Goal: Task Accomplishment & Management: Complete application form

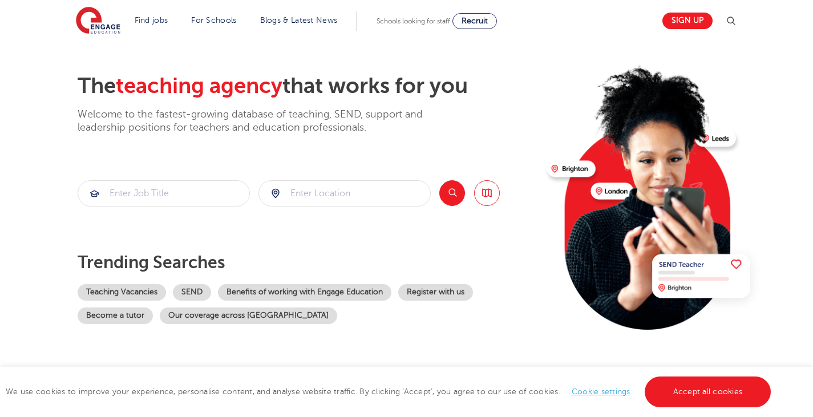
scroll to position [57, 0]
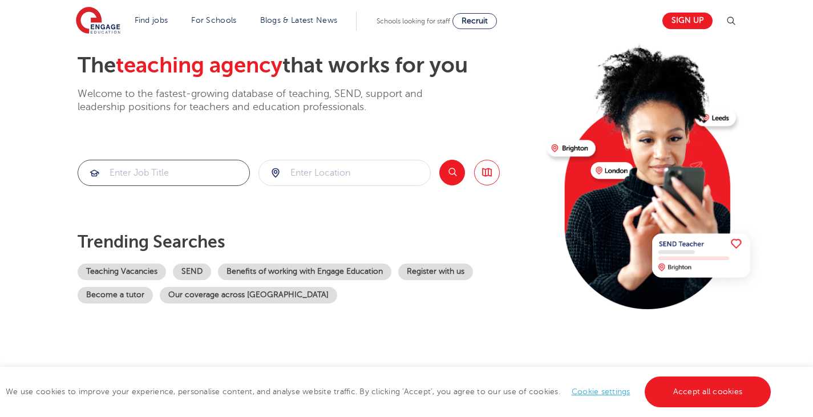
click at [217, 176] on input "search" at bounding box center [163, 172] width 171 height 25
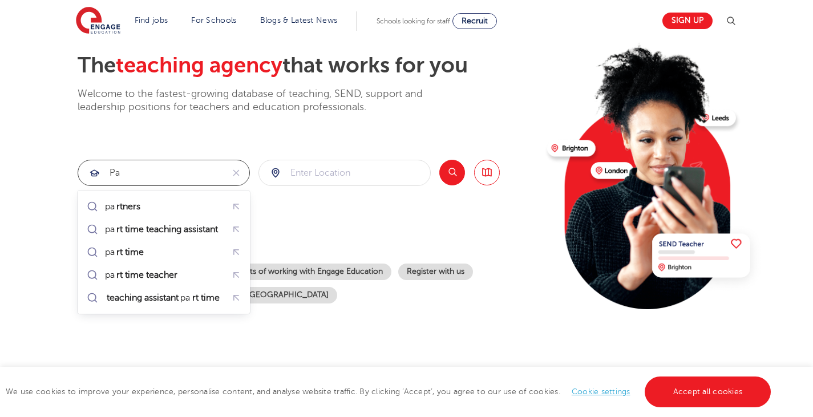
type input "p"
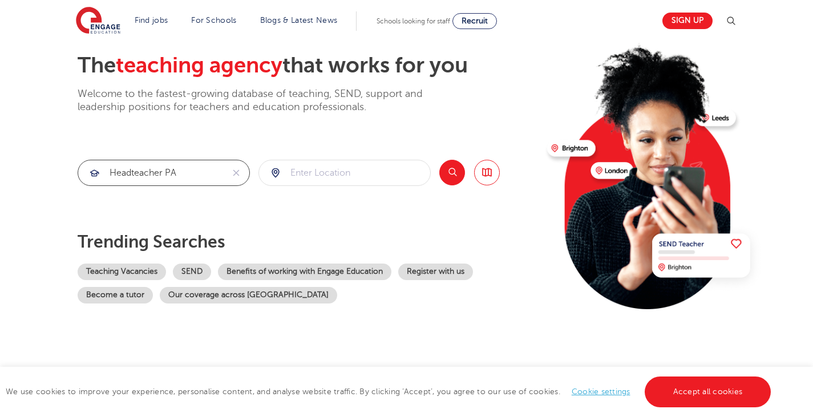
type input "headteacher PA"
click button "Submit" at bounding box center [0, 0] width 0 height 0
click at [678, 16] on link "Sign up" at bounding box center [687, 21] width 50 height 17
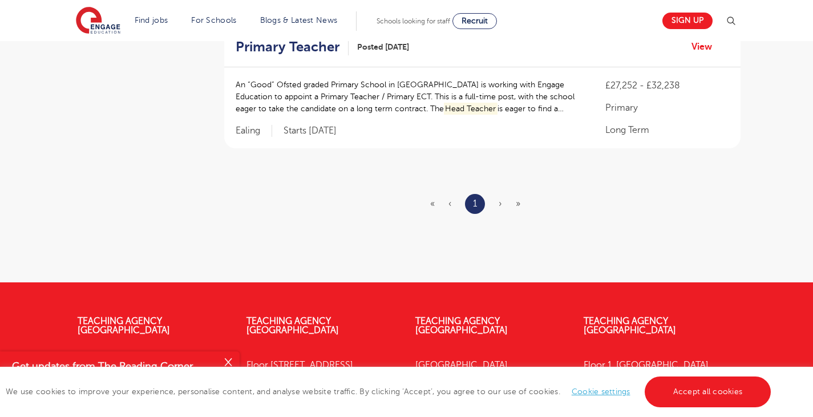
scroll to position [570, 0]
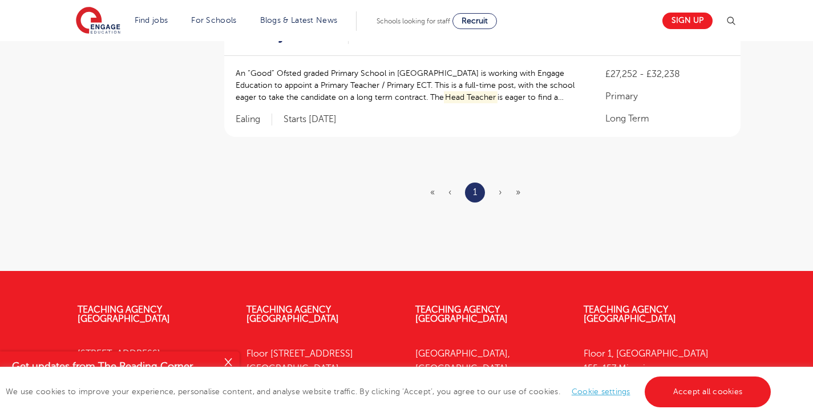
click at [502, 195] on ul "« ‹ 1 › »" at bounding box center [482, 193] width 104 height 20
click at [514, 194] on ul "« ‹ 1 › »" at bounding box center [482, 193] width 104 height 20
click at [519, 192] on span "»" at bounding box center [518, 192] width 5 height 10
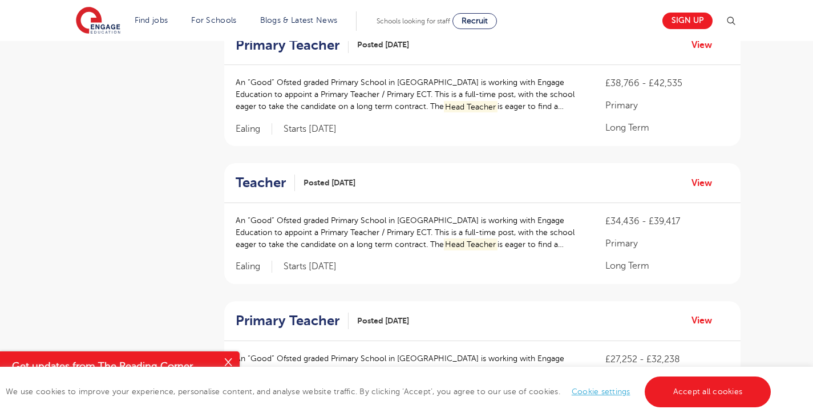
scroll to position [0, 0]
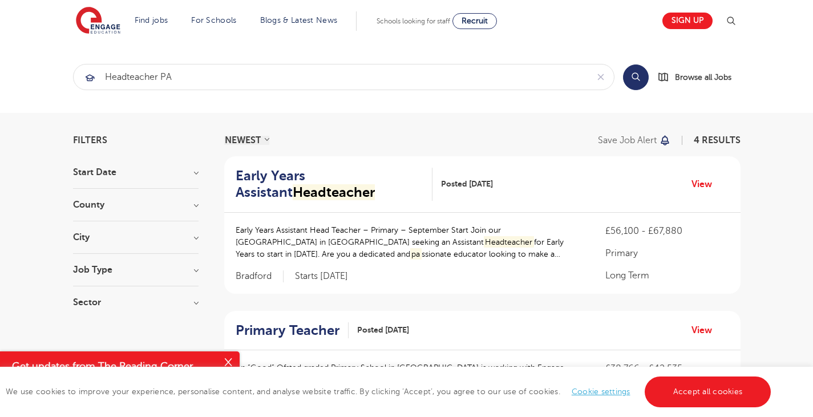
click at [137, 179] on div "Start Date September 4 Show more" at bounding box center [135, 178] width 125 height 21
click at [142, 171] on h3 "Start Date" at bounding box center [135, 172] width 125 height 9
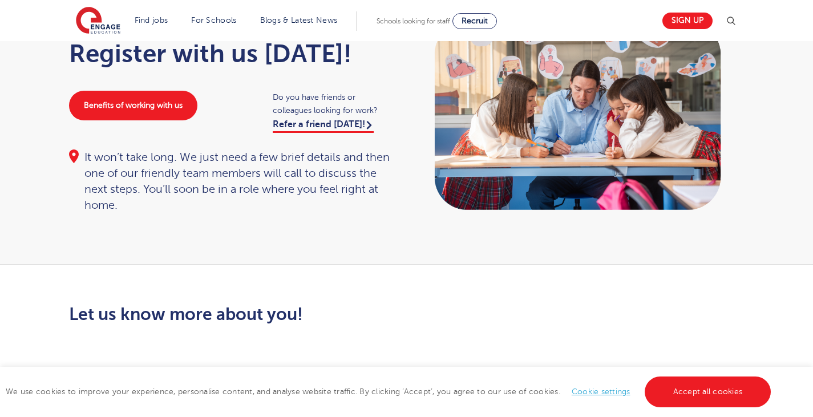
scroll to position [114, 0]
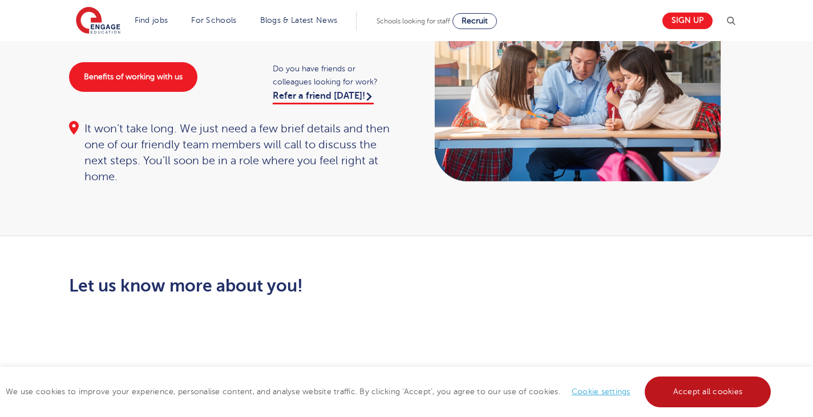
click at [688, 399] on link "Accept all cookies" at bounding box center [707, 391] width 127 height 31
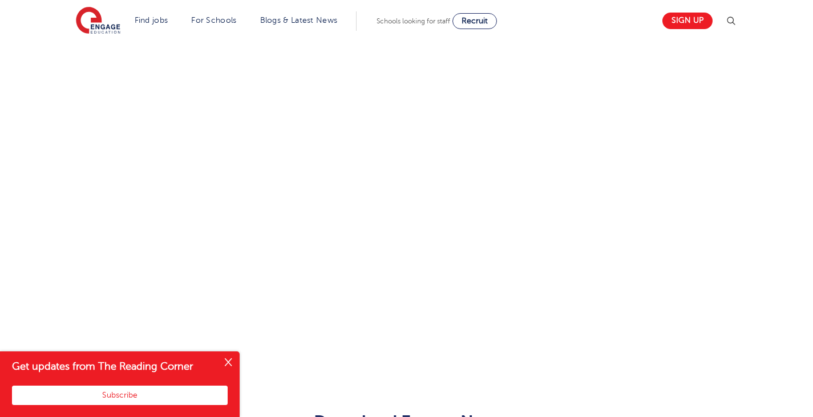
scroll to position [684, 0]
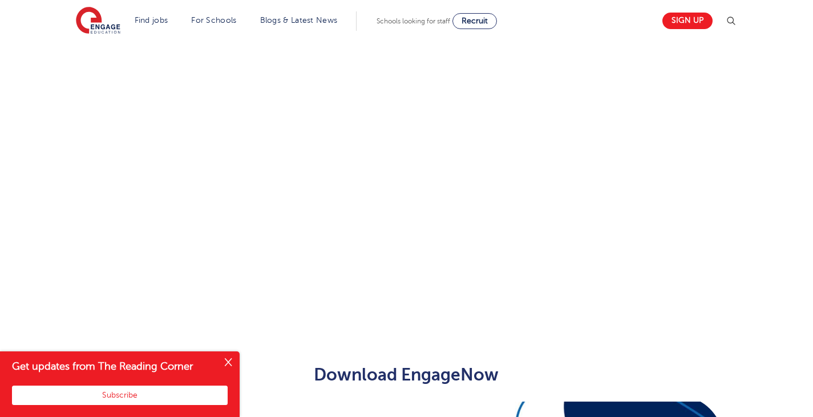
click at [228, 356] on button "Close" at bounding box center [228, 362] width 23 height 23
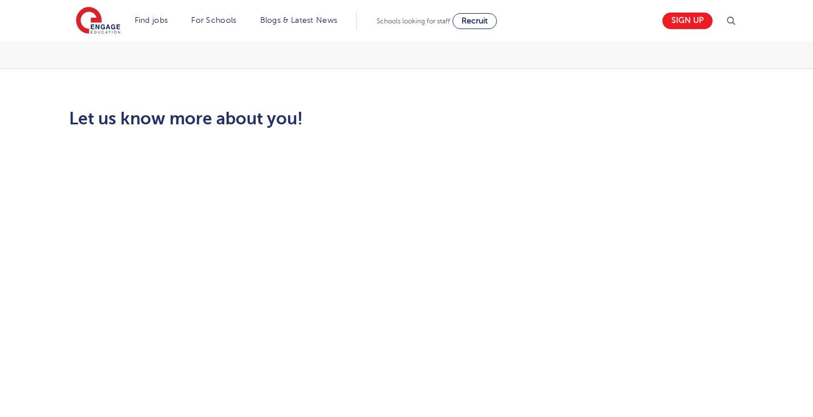
scroll to position [342, 0]
